Goal: Task Accomplishment & Management: Manage account settings

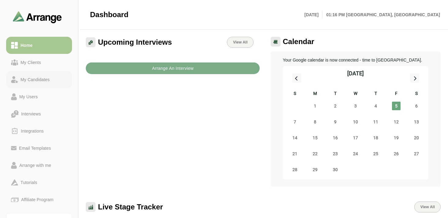
click at [46, 78] on div "My Candidates" at bounding box center [35, 79] width 34 height 7
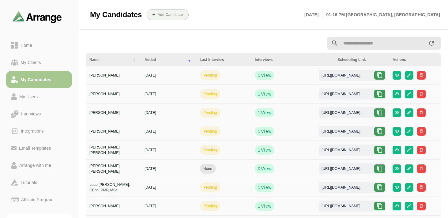
click at [211, 79] on span "pending" at bounding box center [210, 76] width 21 height 10
click at [202, 79] on span "pending" at bounding box center [210, 76] width 21 height 10
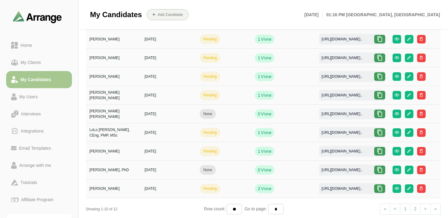
scroll to position [52, 0]
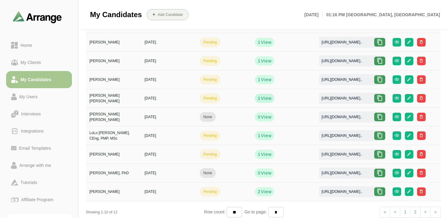
click at [265, 99] on span "View" at bounding box center [266, 98] width 11 height 6
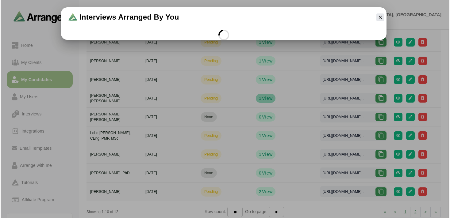
scroll to position [0, 0]
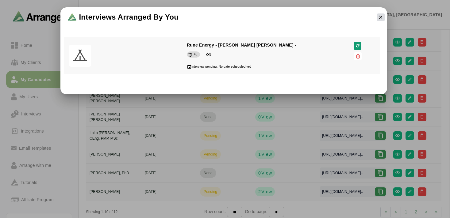
click at [379, 15] on icon "button" at bounding box center [381, 17] width 6 height 6
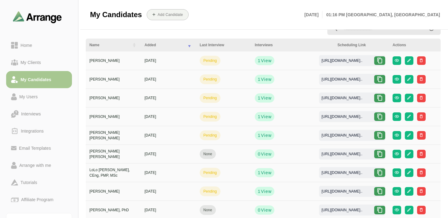
scroll to position [18, 0]
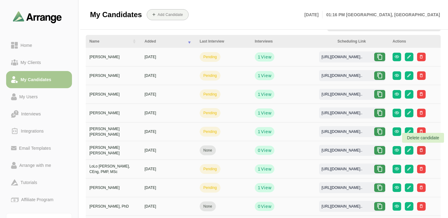
click at [424, 151] on icon "button" at bounding box center [421, 150] width 5 height 5
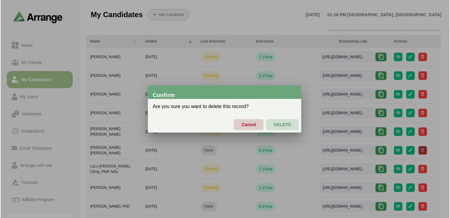
scroll to position [0, 0]
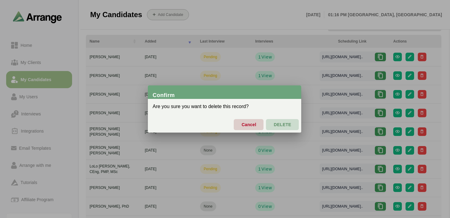
click at [274, 127] on span "DELETE" at bounding box center [282, 124] width 18 height 13
